Goal: Task Accomplishment & Management: Manage account settings

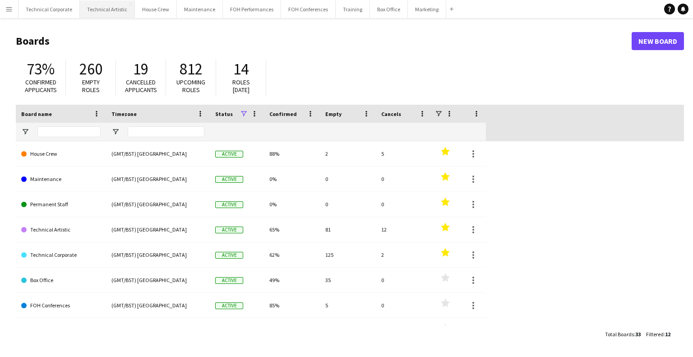
click at [91, 9] on button "Technical Artistic Close" at bounding box center [107, 9] width 55 height 18
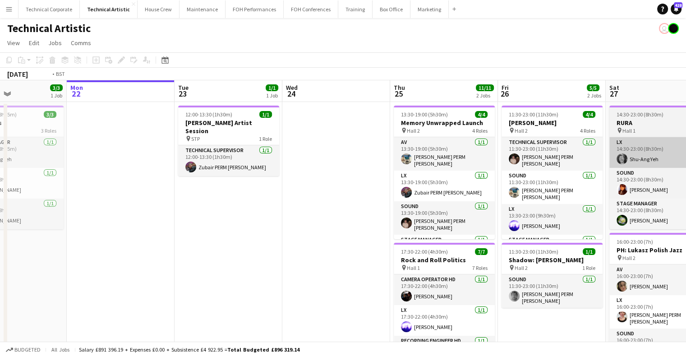
drag, startPoint x: 366, startPoint y: 174, endPoint x: 420, endPoint y: 164, distance: 54.6
click at [215, 176] on app-calendar-viewport "Fri 19 9/9 4 Jobs Sat 20 8/8 2 Jobs Sun 21 3/3 1 Job Mon 22 Tue 23 1/1 1 Job We…" at bounding box center [343, 307] width 686 height 454
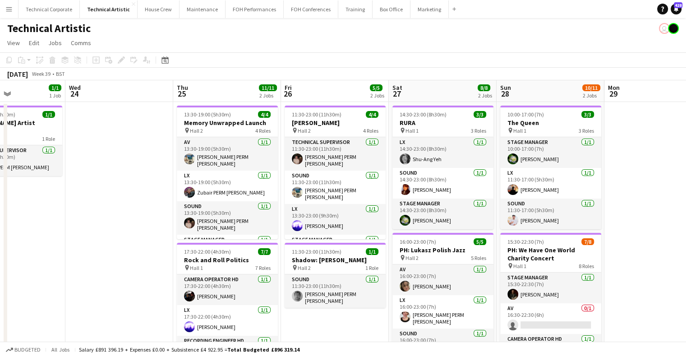
scroll to position [0, 281]
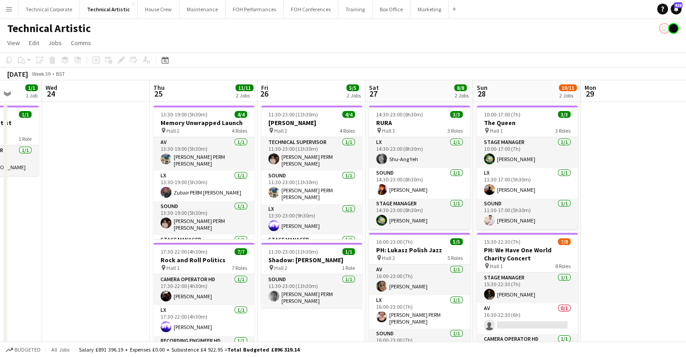
drag, startPoint x: 268, startPoint y: 173, endPoint x: 343, endPoint y: 177, distance: 74.5
click at [343, 177] on app-calendar-viewport "Sun 21 3/3 1 Job Mon 22 Tue 23 1/1 1 Job Wed 24 Thu 25 11/11 2 Jobs Fri 26 5/5 …" at bounding box center [343, 307] width 686 height 454
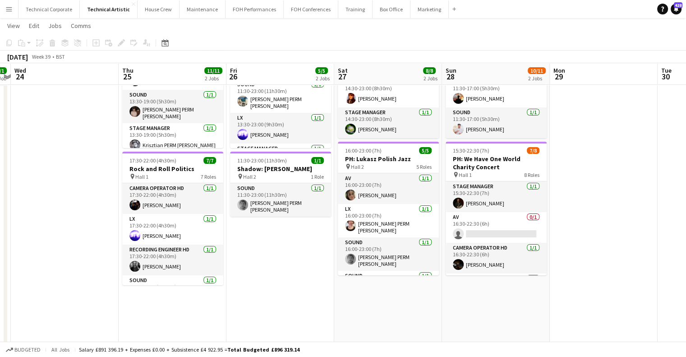
scroll to position [0, 283]
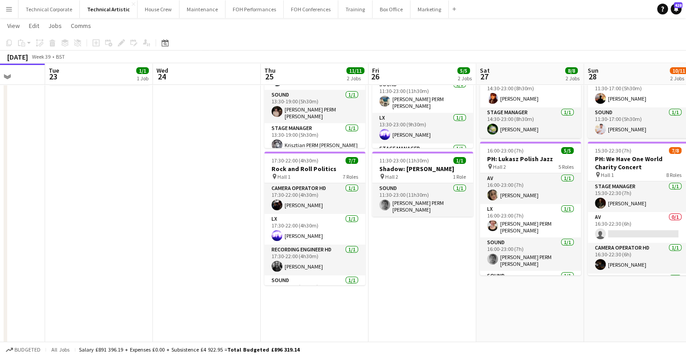
drag, startPoint x: 433, startPoint y: 194, endPoint x: 284, endPoint y: 202, distance: 149.5
click at [284, 202] on app-calendar-viewport "Sat 20 8/8 2 Jobs Sun 21 3/3 1 Job Mon 22 Tue 23 1/1 1 Job Wed 24 Thu 25 11/11 …" at bounding box center [343, 194] width 686 height 498
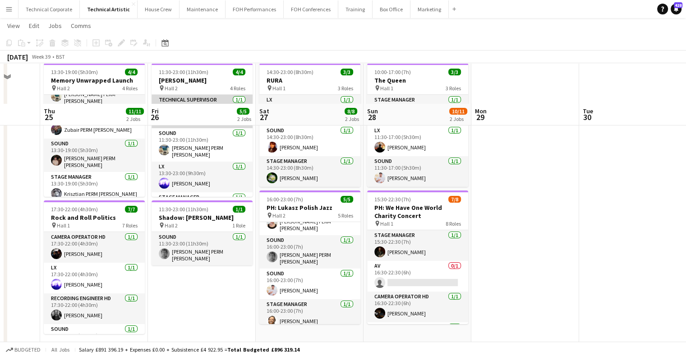
scroll to position [0, 0]
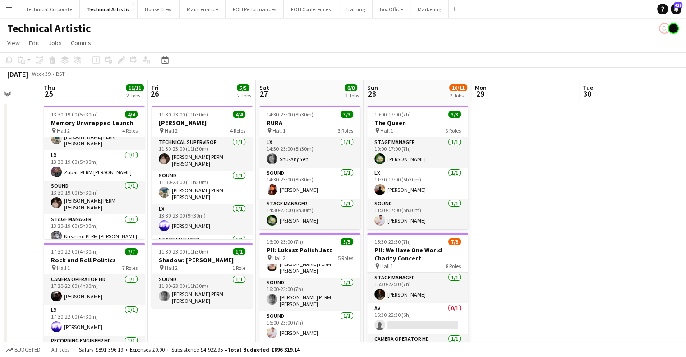
click at [372, 155] on app-calendar-viewport "Mon 22 Tue 23 1/1 1 Job Wed 24 Thu 25 11/11 2 Jobs Fri 26 5/5 2 Jobs Sat 27 8/8…" at bounding box center [343, 307] width 686 height 454
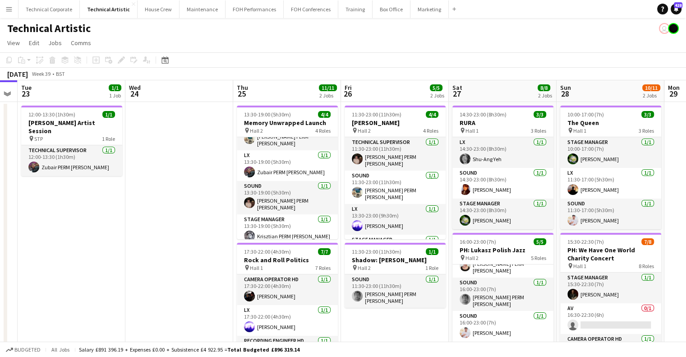
drag, startPoint x: 524, startPoint y: 200, endPoint x: 366, endPoint y: 194, distance: 158.4
click at [152, 202] on app-calendar-viewport "Sat 20 8/8 2 Jobs Sun 21 3/3 1 Job Mon 22 Tue 23 1/1 1 Job Wed 24 Thu 25 11/11 …" at bounding box center [343, 307] width 686 height 454
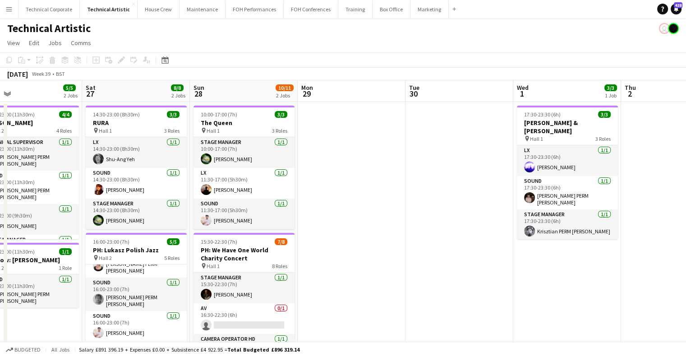
scroll to position [0, 241]
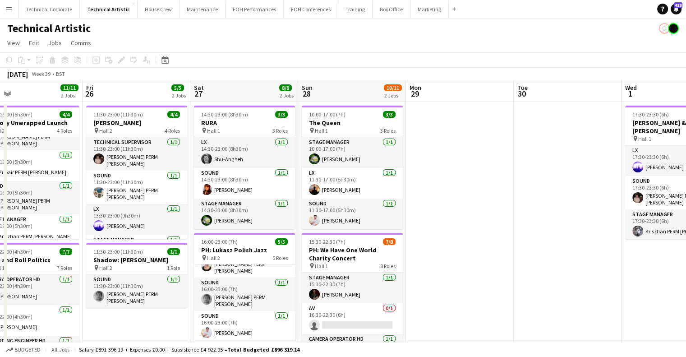
drag, startPoint x: 332, startPoint y: 190, endPoint x: 440, endPoint y: 187, distance: 108.3
click at [440, 187] on app-calendar-viewport "Tue 23 1/1 1 Job Wed 24 Thu 25 11/11 2 Jobs Fri 26 5/5 2 Jobs Sat 27 8/8 2 Jobs…" at bounding box center [343, 307] width 686 height 454
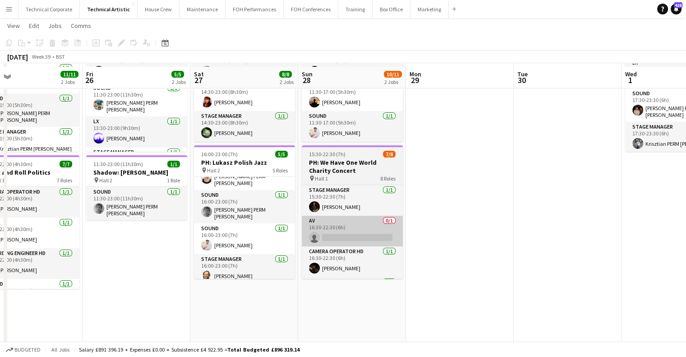
scroll to position [90, 0]
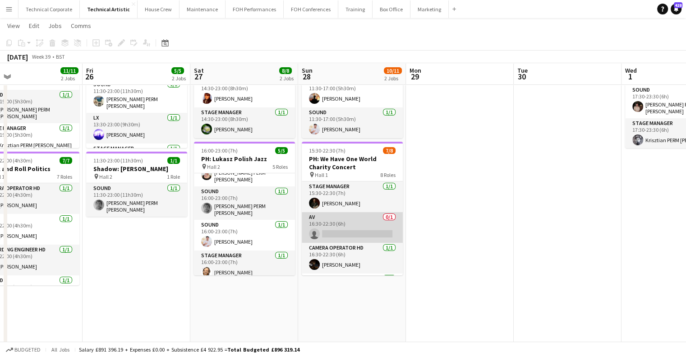
click at [357, 218] on app-card-role "AV 0/1 16:30-22:30 (6h) single-neutral-actions" at bounding box center [352, 227] width 101 height 31
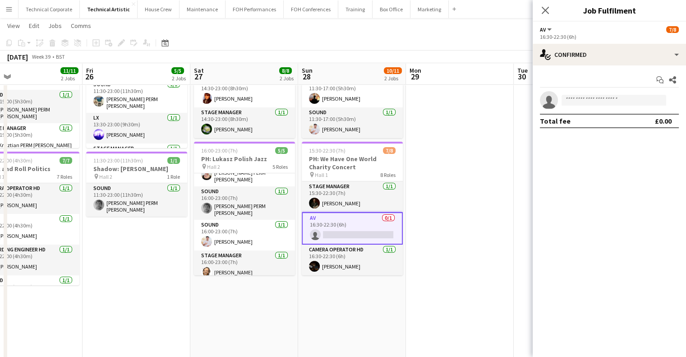
click at [619, 30] on div "AV All roles AV 7/8" at bounding box center [609, 29] width 139 height 8
click at [619, 43] on app-options-switcher "AV All roles AV 7/8 16:30-22:30 (6h)" at bounding box center [609, 33] width 153 height 22
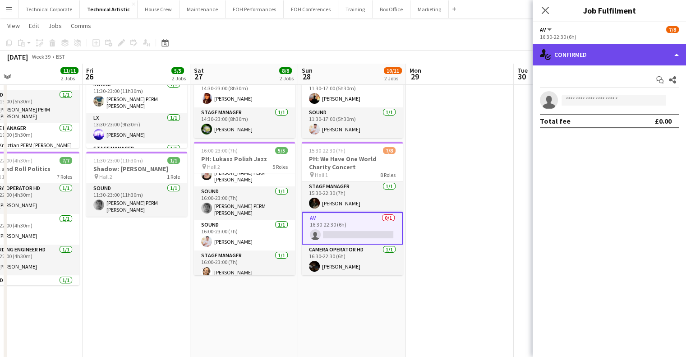
click at [621, 50] on div "single-neutral-actions-check-2 Confirmed" at bounding box center [609, 55] width 153 height 22
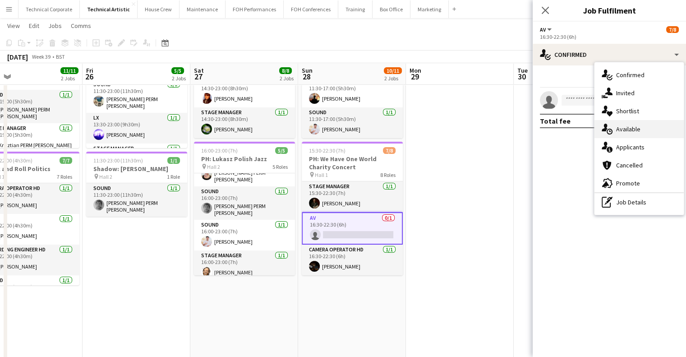
click at [631, 132] on span "Available" at bounding box center [628, 129] width 24 height 8
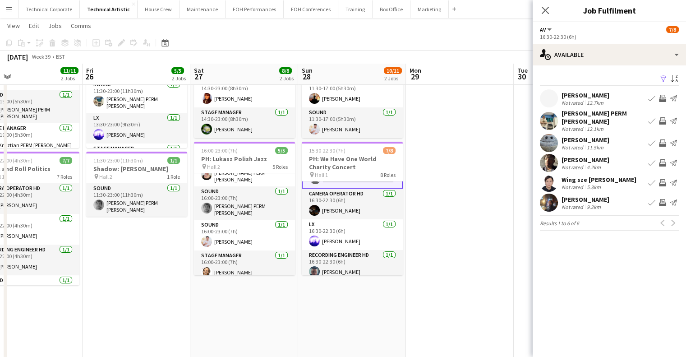
scroll to position [0, 0]
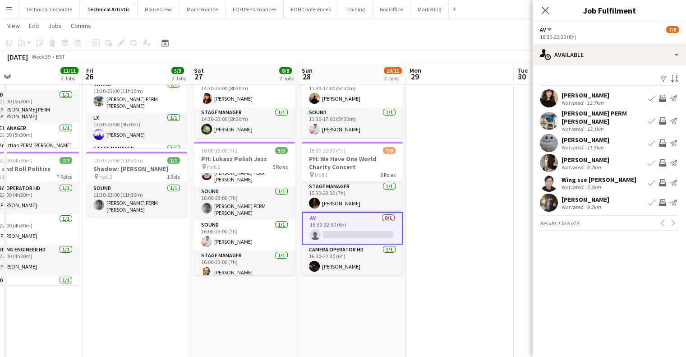
click at [664, 179] on app-icon "Invite crew" at bounding box center [662, 182] width 7 height 7
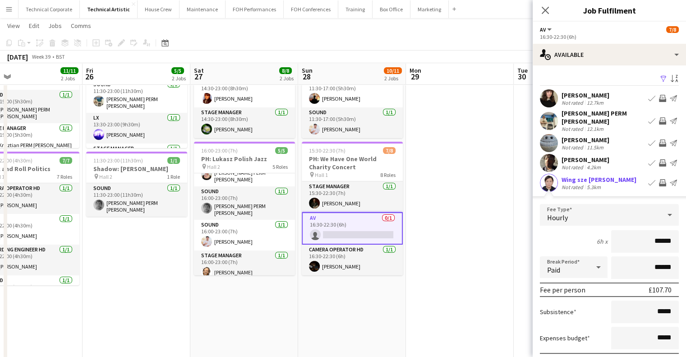
scroll to position [83, 0]
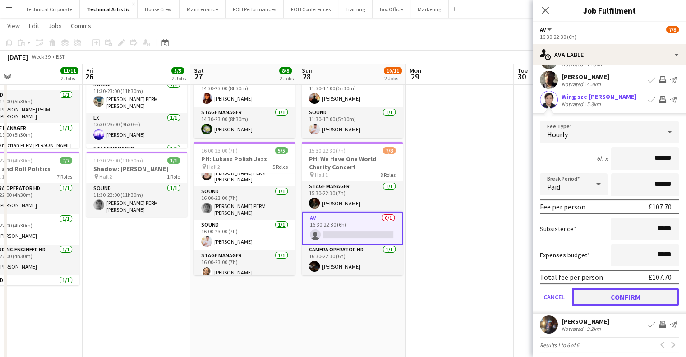
click at [633, 295] on button "Confirm" at bounding box center [625, 297] width 107 height 18
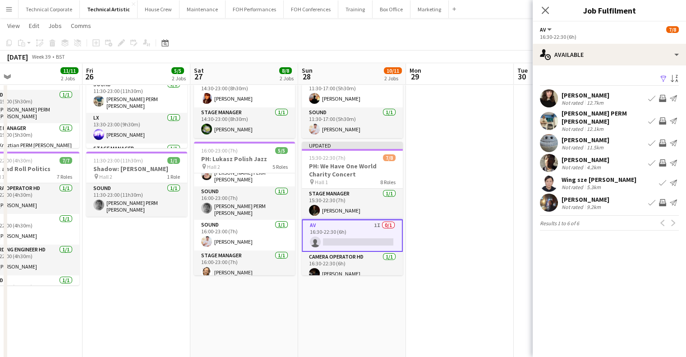
scroll to position [0, 0]
click at [666, 199] on app-icon "Invite crew" at bounding box center [662, 202] width 7 height 7
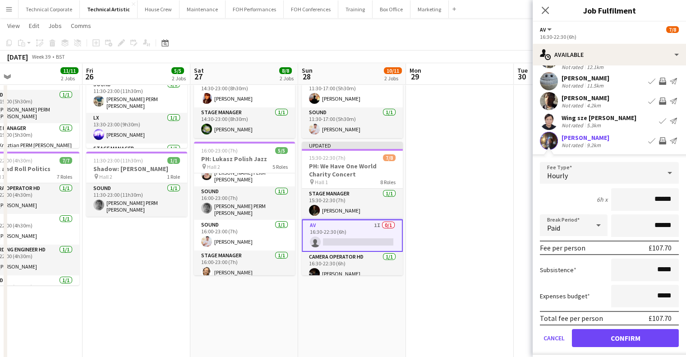
scroll to position [83, 0]
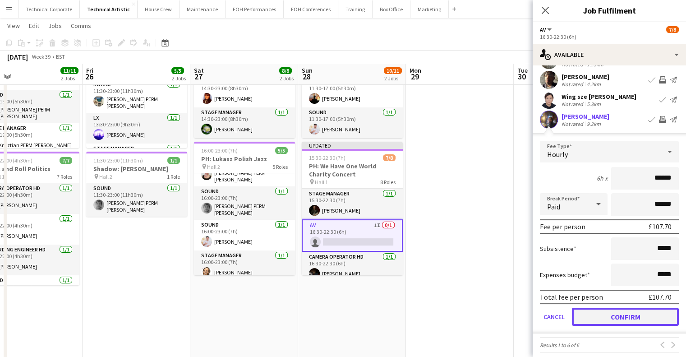
click at [626, 308] on button "Confirm" at bounding box center [625, 317] width 107 height 18
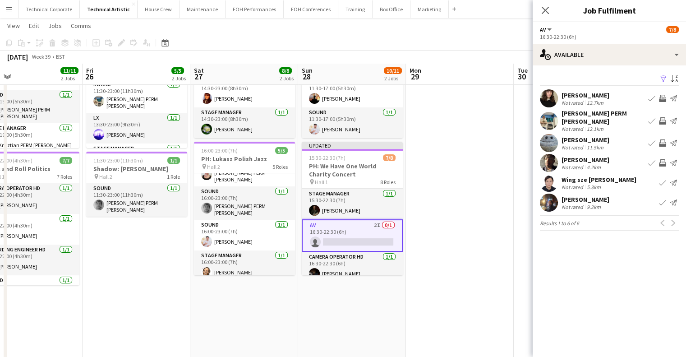
click at [416, 231] on app-date-cell at bounding box center [460, 227] width 108 height 433
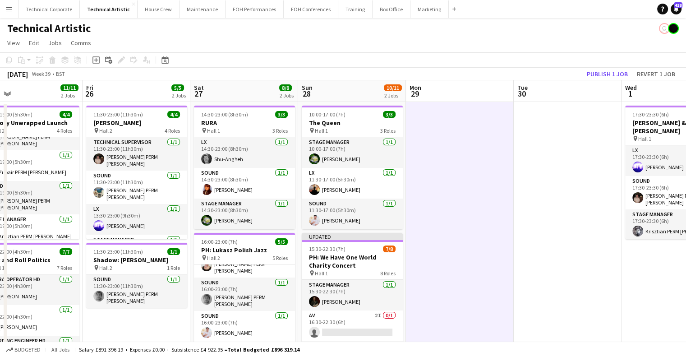
click at [598, 66] on app-toolbar "Copy Paste Paste Ctrl+V Paste with crew Ctrl+Shift+V Paste linked Job Delete Gr…" at bounding box center [343, 59] width 686 height 15
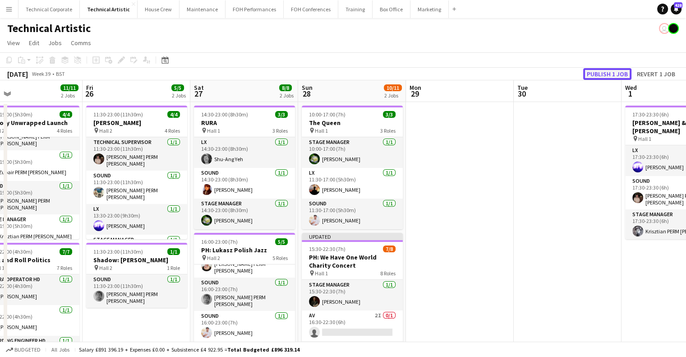
click at [595, 68] on button "Publish 1 job" at bounding box center [607, 74] width 48 height 12
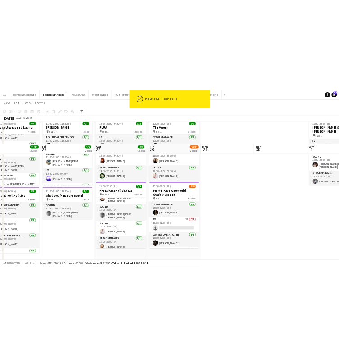
scroll to position [90, 0]
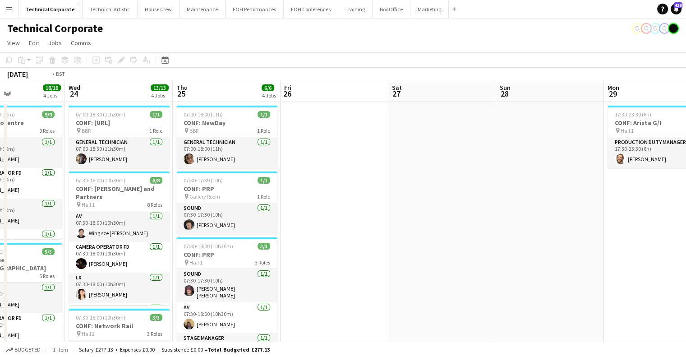
scroll to position [0, 263]
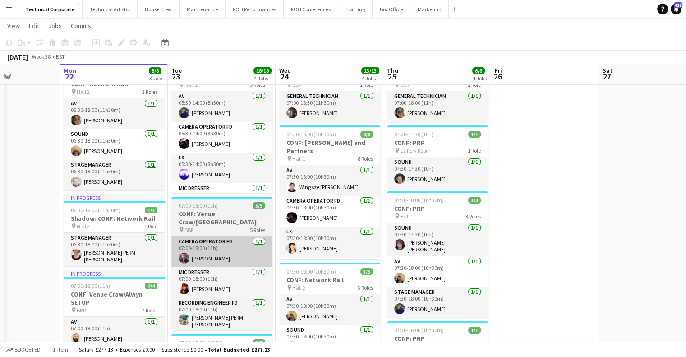
scroll to position [45, 0]
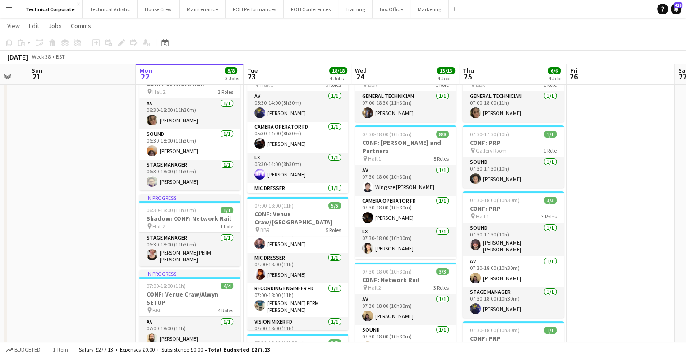
drag, startPoint x: 253, startPoint y: 237, endPoint x: 328, endPoint y: 238, distance: 75.8
click at [328, 238] on app-calendar-viewport "Fri 19 Sat 20 Sun 21 Mon 22 8/8 3 Jobs Tue 23 18/18 4 Jobs Wed 24 13/13 4 Jobs …" at bounding box center [343, 306] width 686 height 632
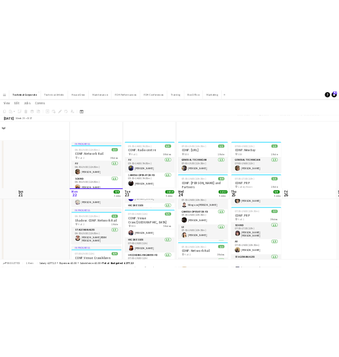
scroll to position [0, 0]
